Goal: Task Accomplishment & Management: Complete application form

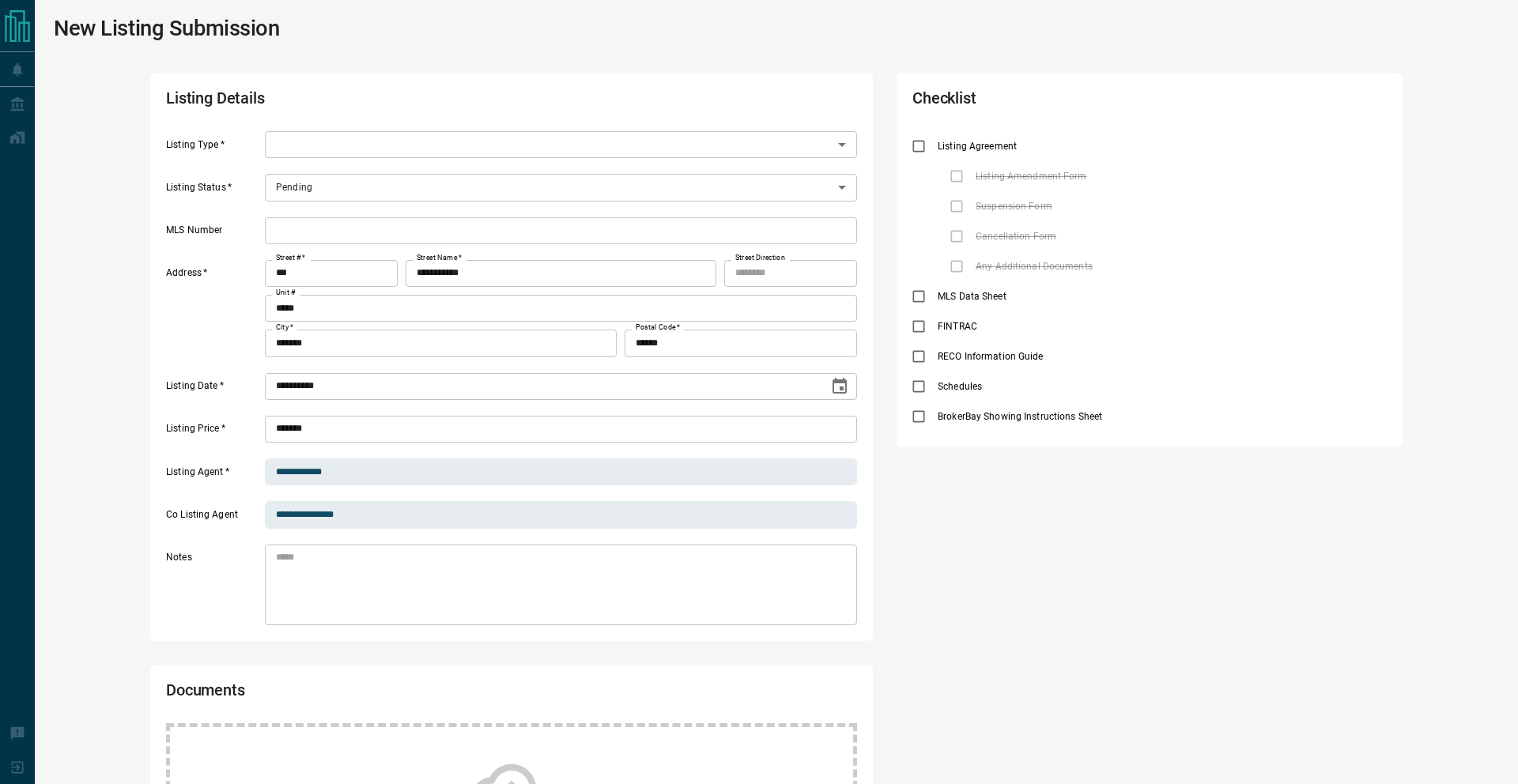
scroll to position [108, 689]
click at [1038, 152] on icon "priority" at bounding box center [1046, 146] width 19 height 19
click at [1025, 293] on button "priority" at bounding box center [1036, 296] width 27 height 30
click at [1081, 354] on button "priority" at bounding box center [1073, 357] width 27 height 30
click at [1130, 412] on icon "priority" at bounding box center [1131, 413] width 3 height 9
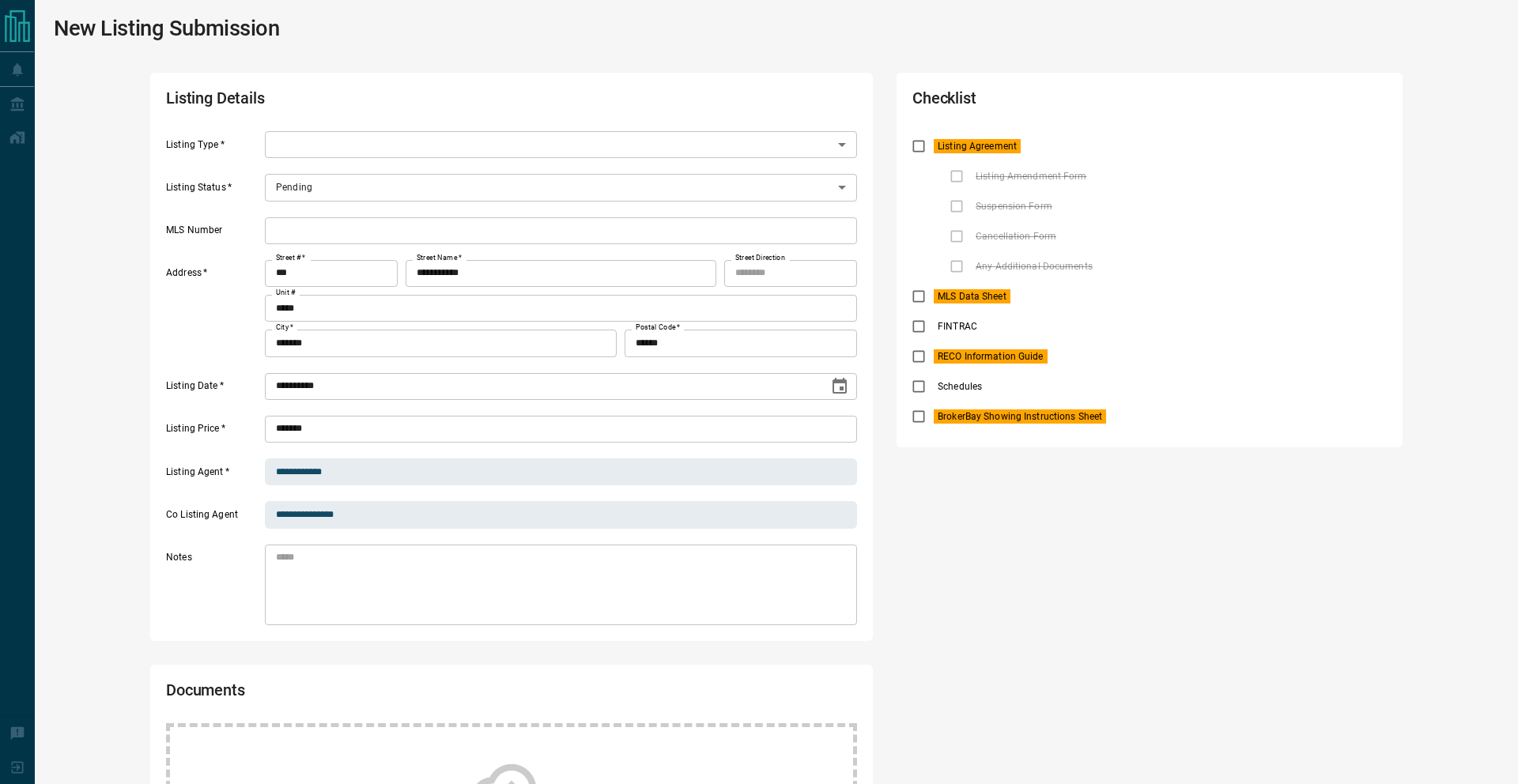
click at [341, 134] on body "**********" at bounding box center [759, 562] width 1518 height 1125
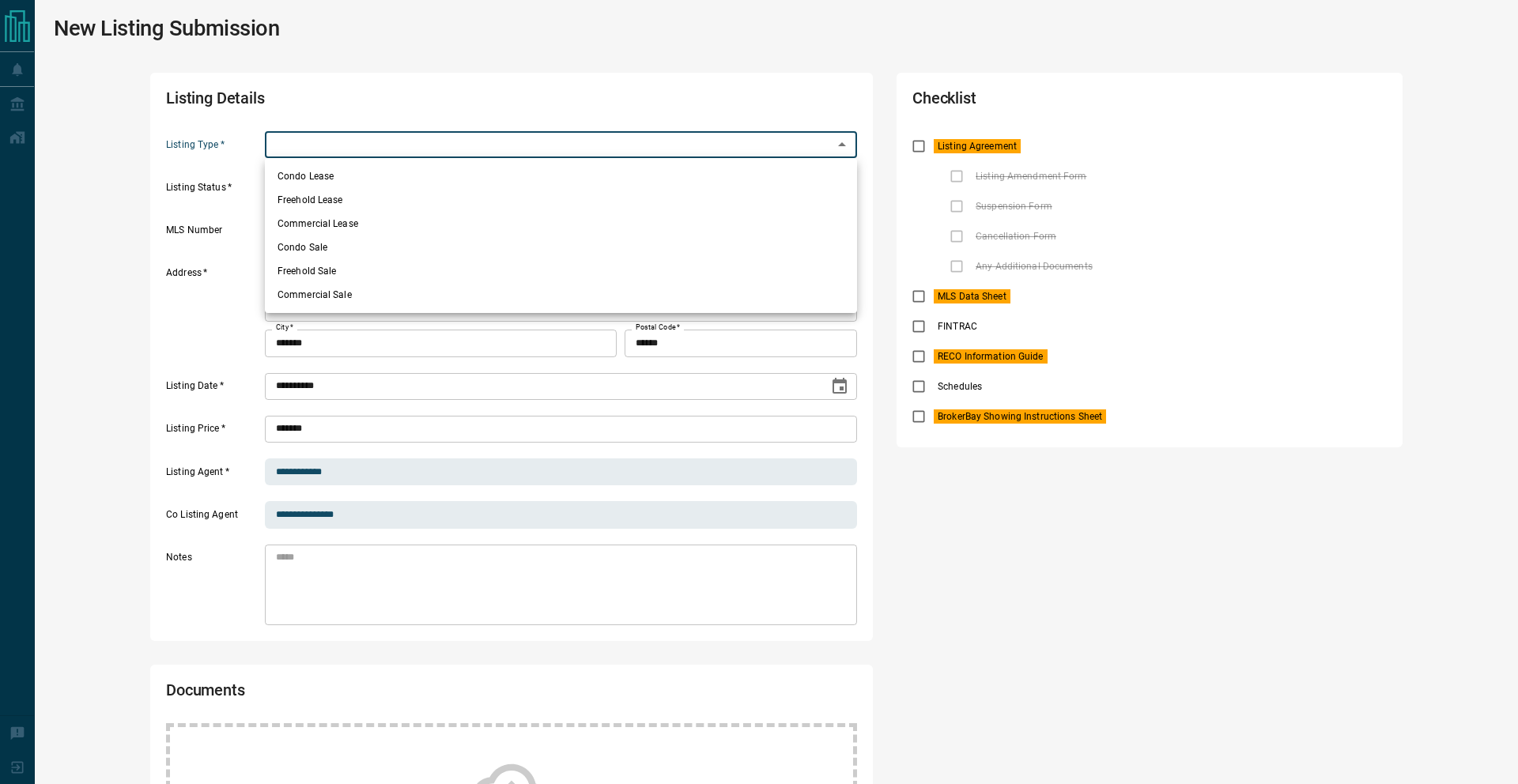
click at [334, 168] on li "Condo Lease" at bounding box center [561, 176] width 592 height 24
type input "*"
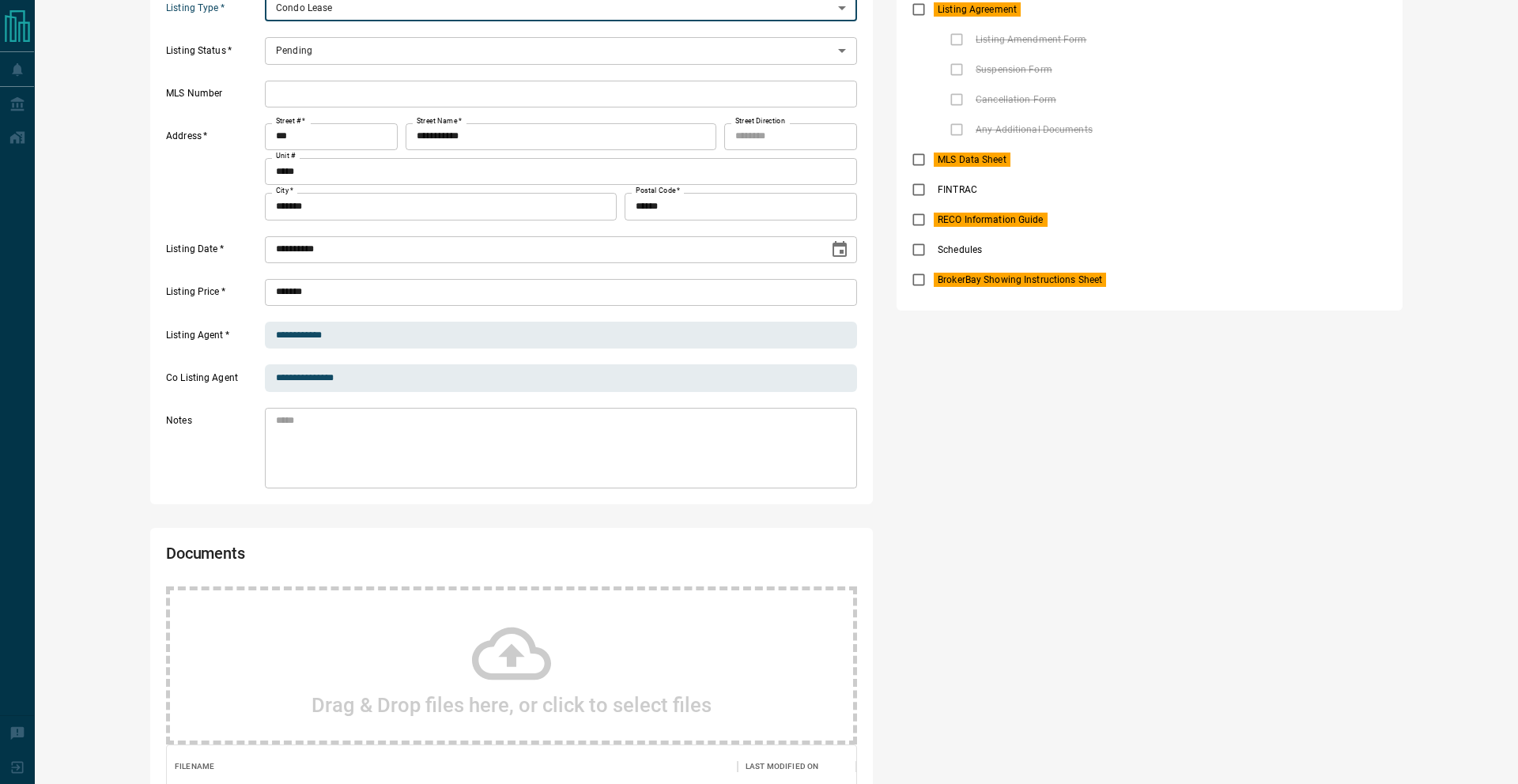
scroll to position [341, 0]
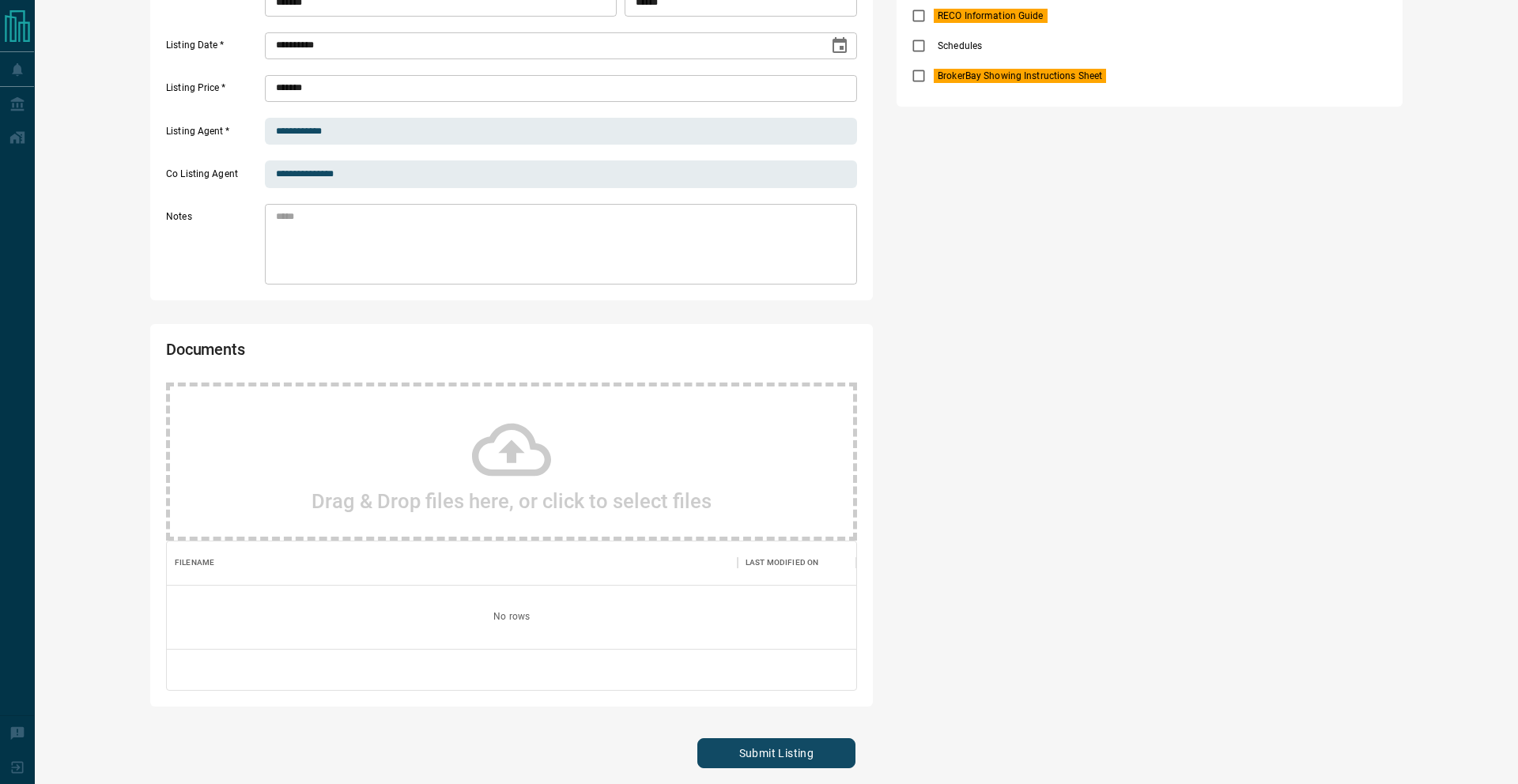
drag, startPoint x: 738, startPoint y: 746, endPoint x: 522, endPoint y: 440, distance: 375.5
click at [725, 740] on button "Submit Listing" at bounding box center [776, 753] width 158 height 30
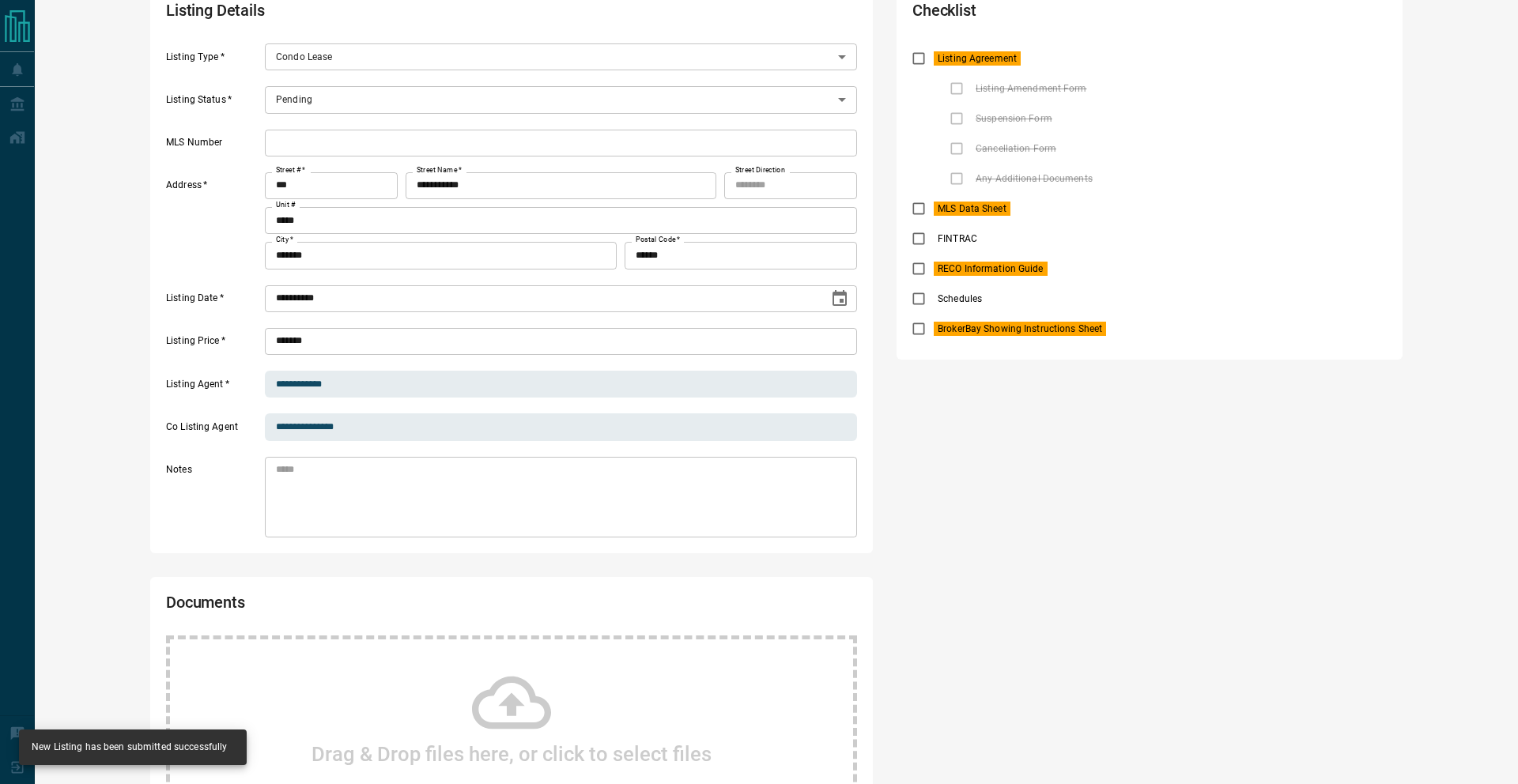
scroll to position [0, 0]
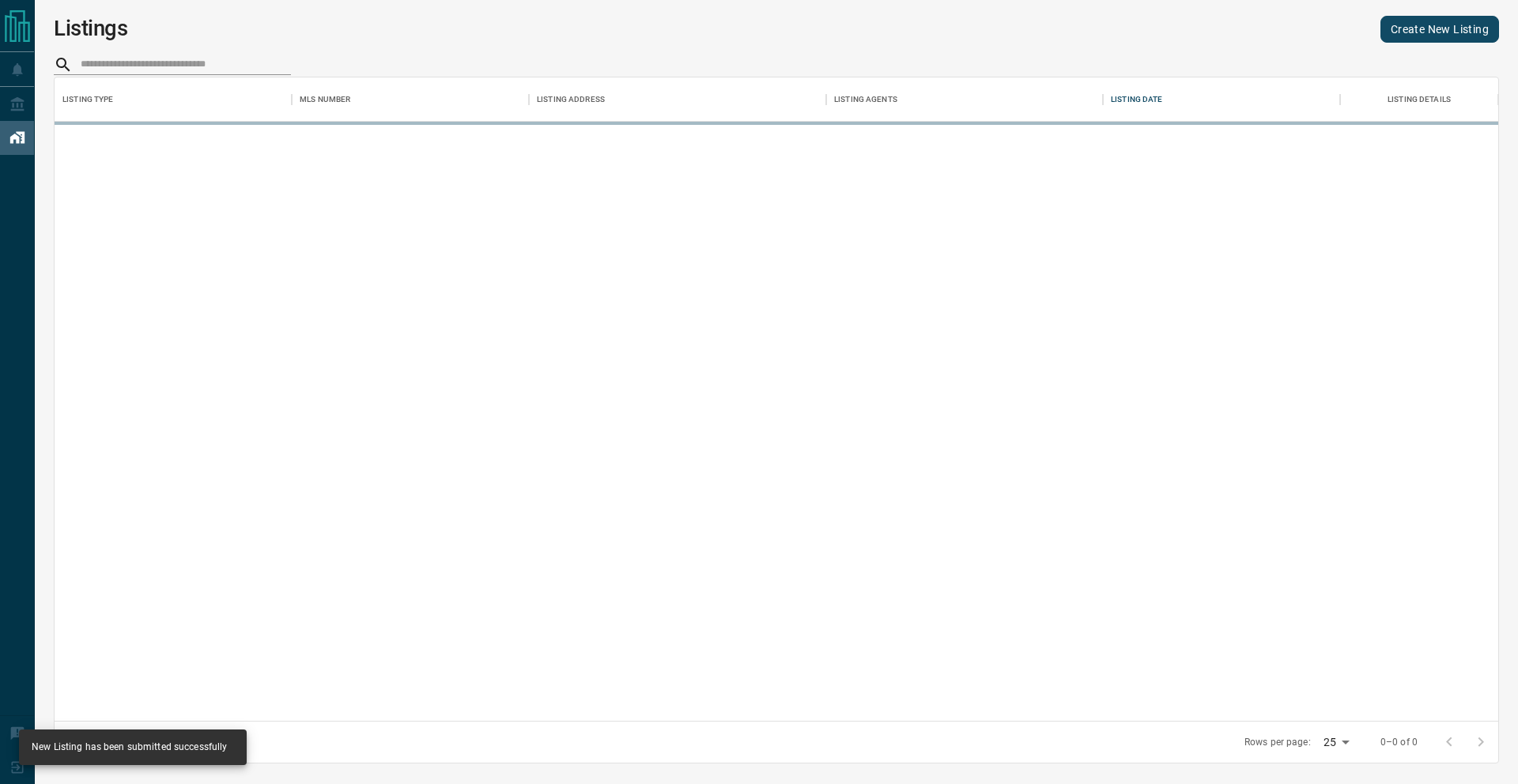
scroll to position [643, 1443]
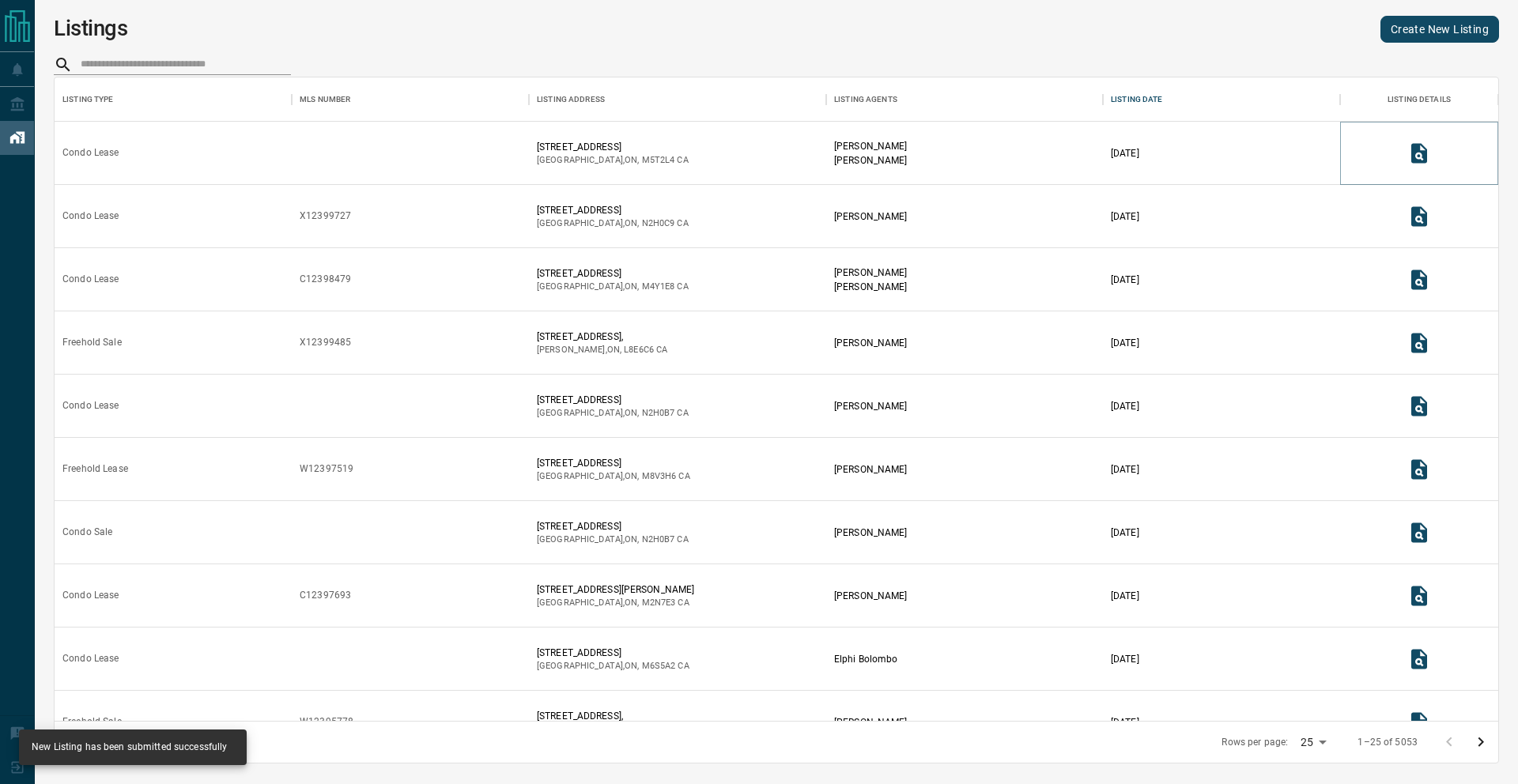
click at [1418, 145] on icon "View Listing Details" at bounding box center [1419, 153] width 16 height 20
